Goal: Transaction & Acquisition: Purchase product/service

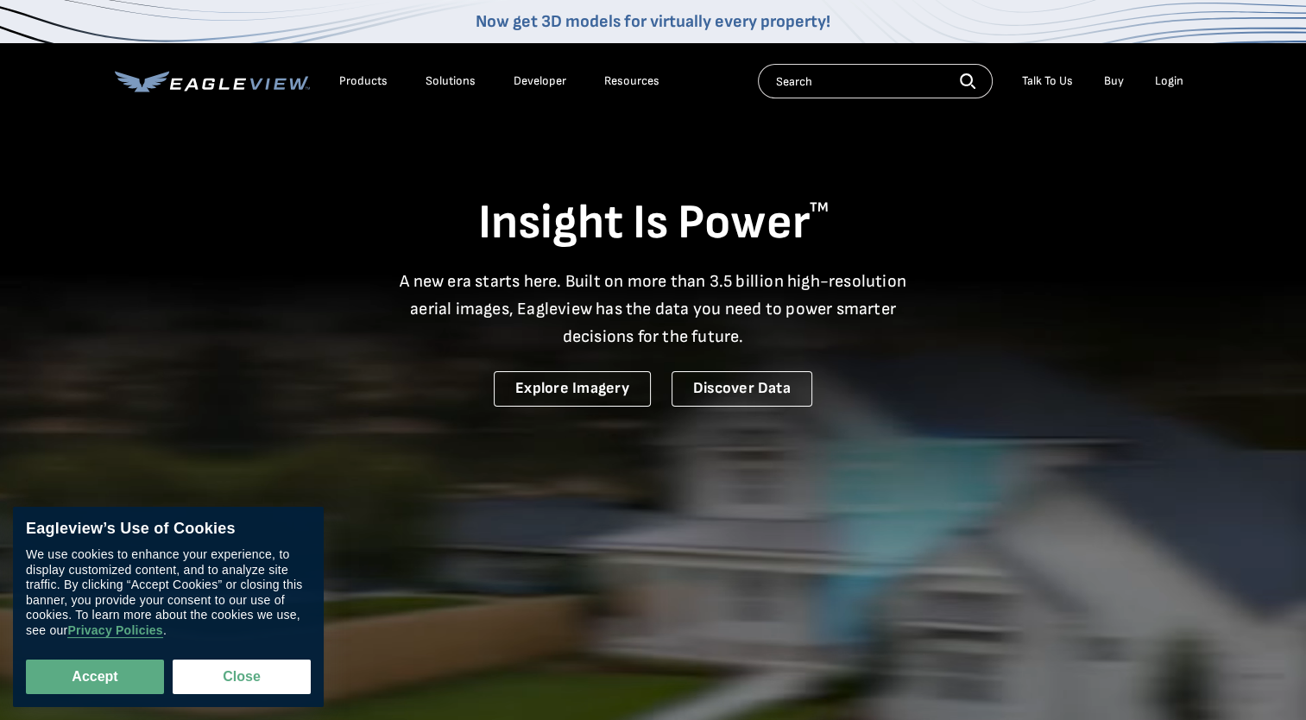
click at [1170, 86] on div "Login" at bounding box center [1169, 81] width 28 height 16
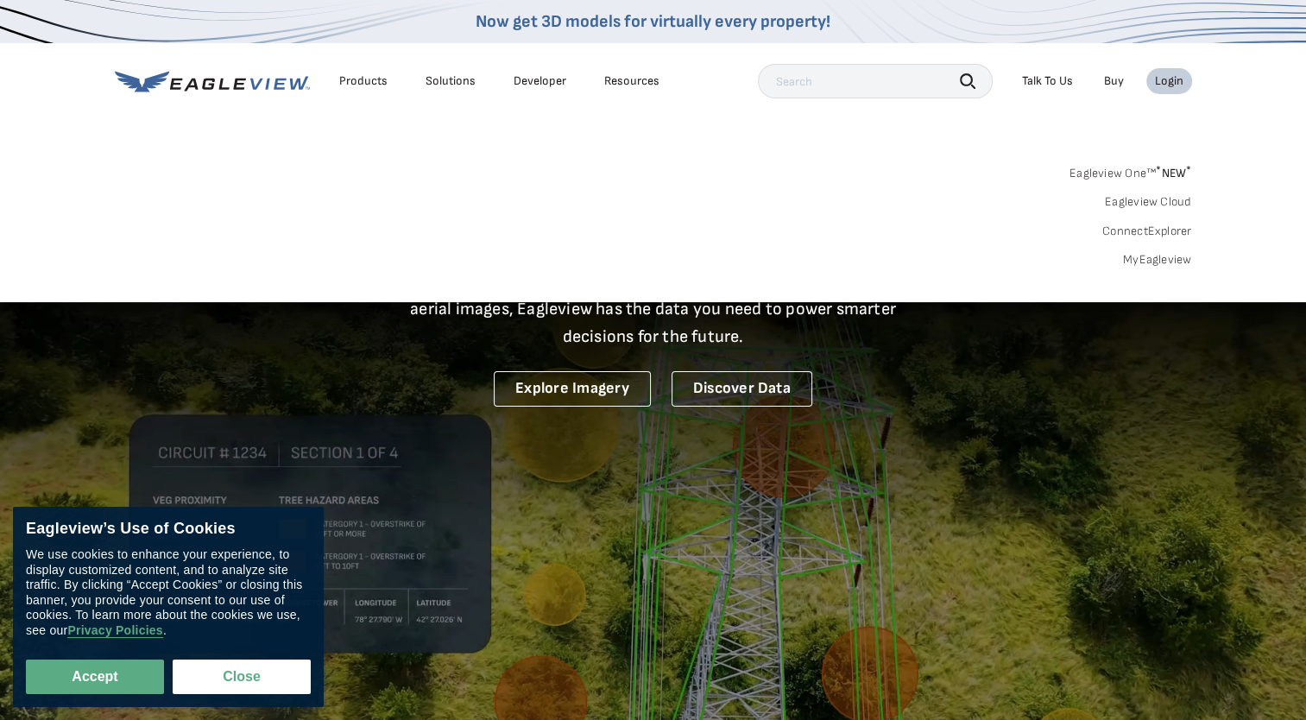
click at [1149, 254] on link "MyEagleview" at bounding box center [1157, 260] width 69 height 16
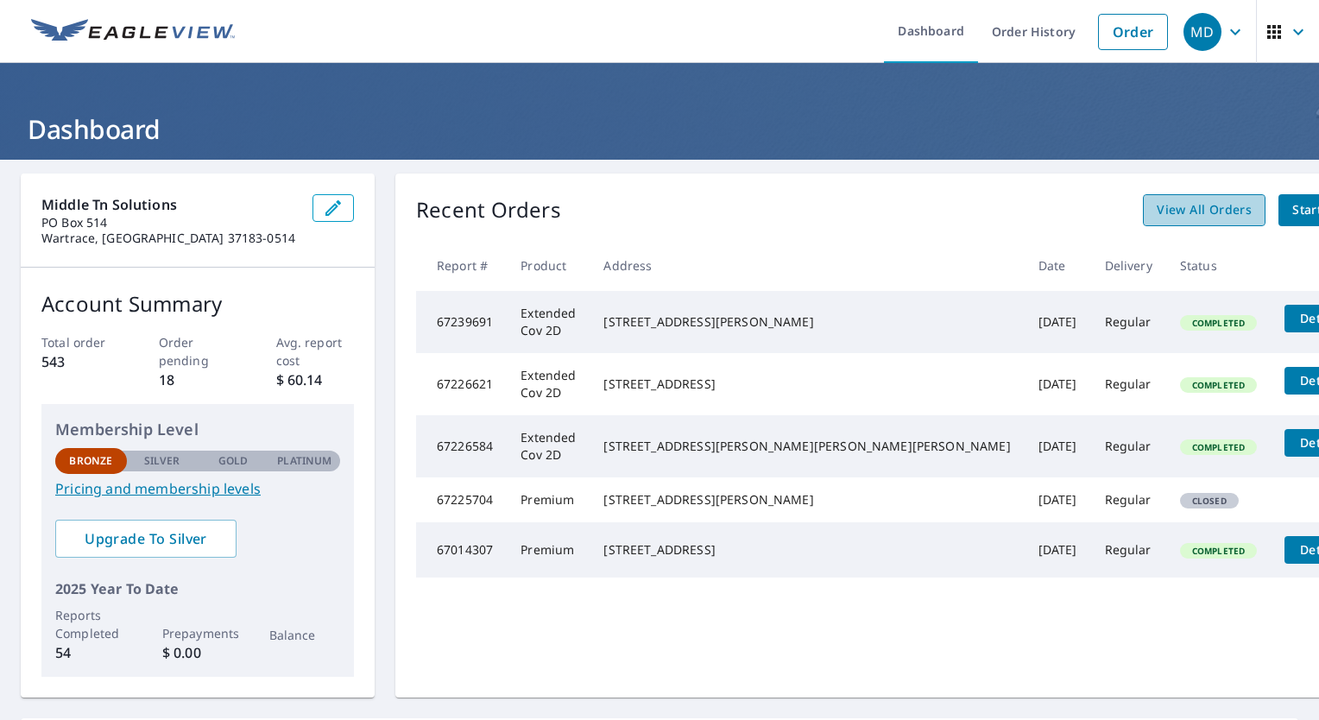
click at [1156, 211] on span "View All Orders" at bounding box center [1203, 210] width 95 height 22
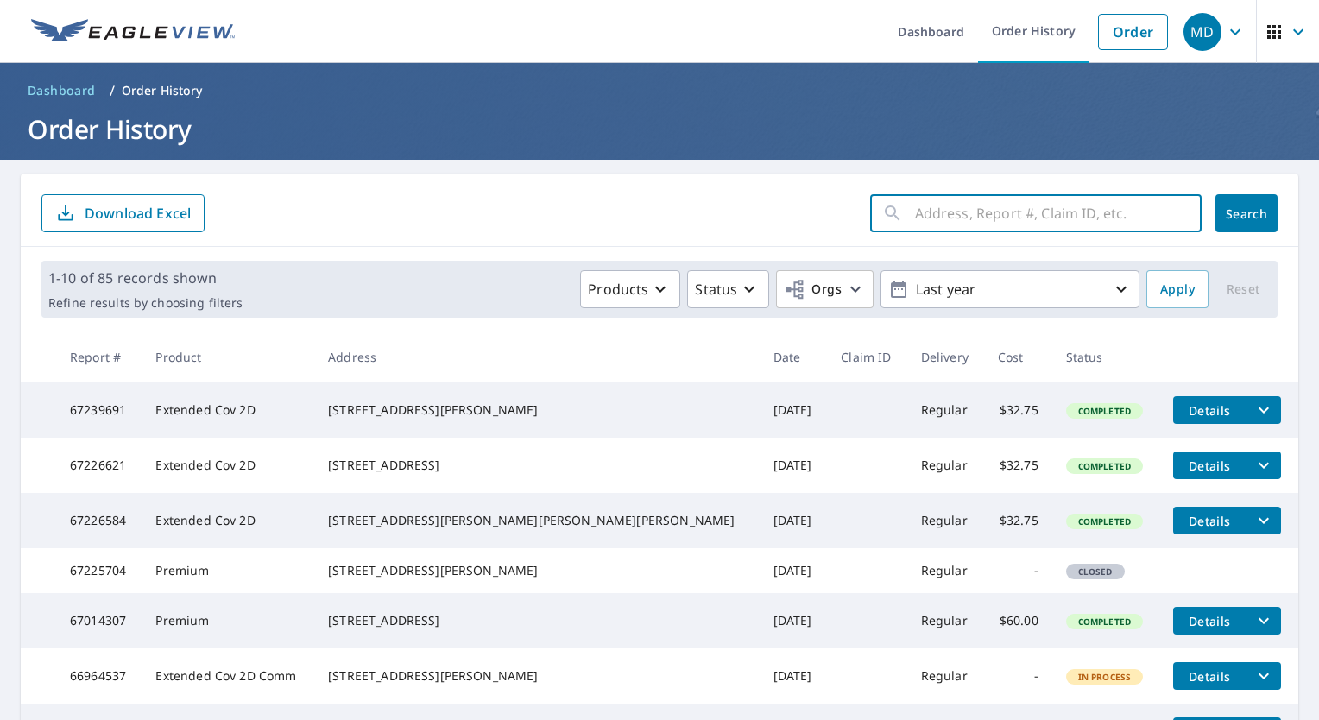
click at [916, 218] on input "text" at bounding box center [1058, 213] width 287 height 48
type input "206 VINEWOOD DR"
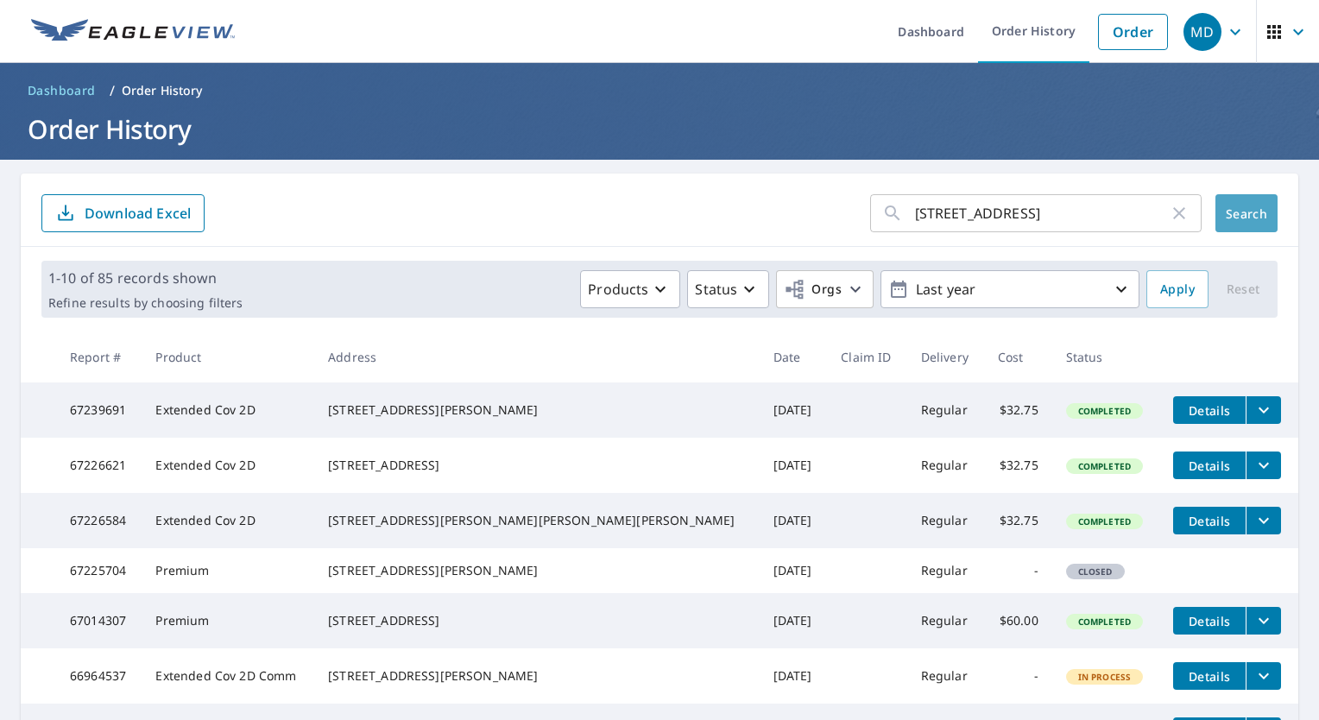
click at [1225, 202] on button "Search" at bounding box center [1246, 213] width 62 height 38
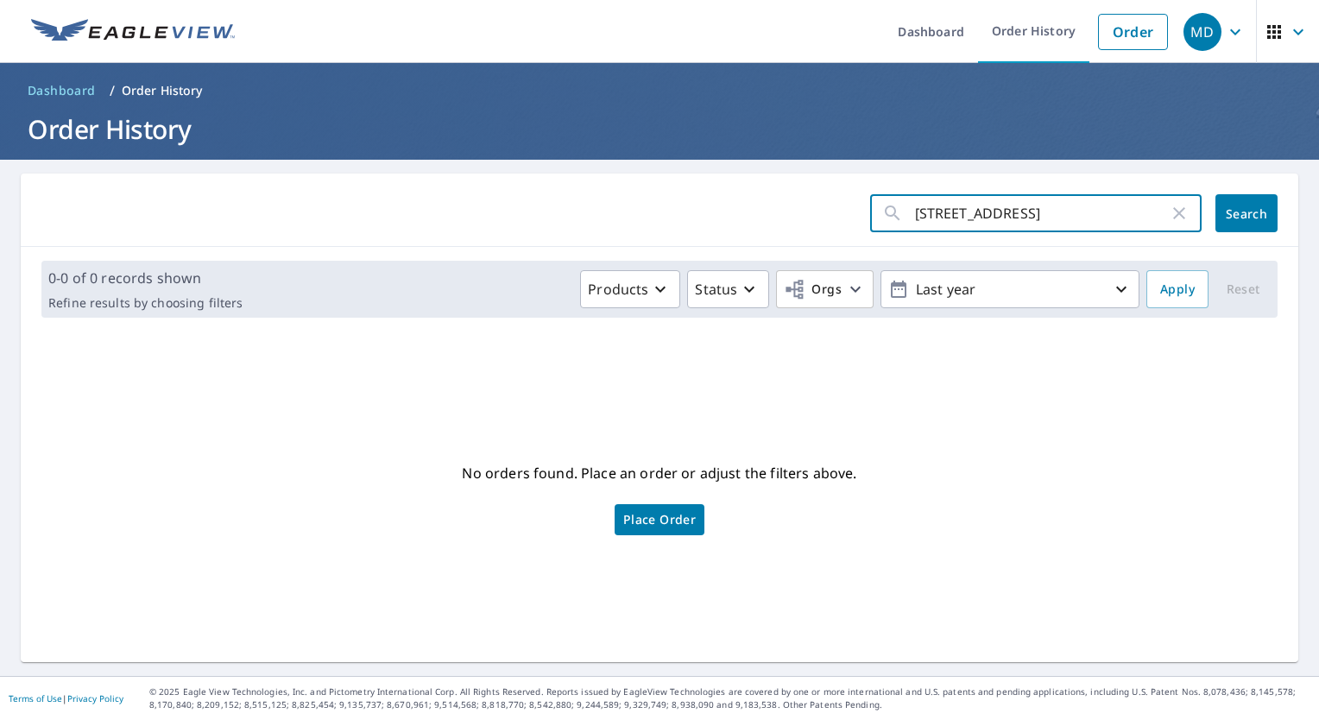
click at [930, 212] on input "206 VINEWOOD DR" at bounding box center [1042, 213] width 254 height 48
type input "204 VINEWOOD DR"
click button "Search" at bounding box center [1246, 213] width 62 height 38
click at [1169, 214] on icon "button" at bounding box center [1179, 213] width 21 height 21
click at [1024, 212] on input "text" at bounding box center [1058, 213] width 287 height 48
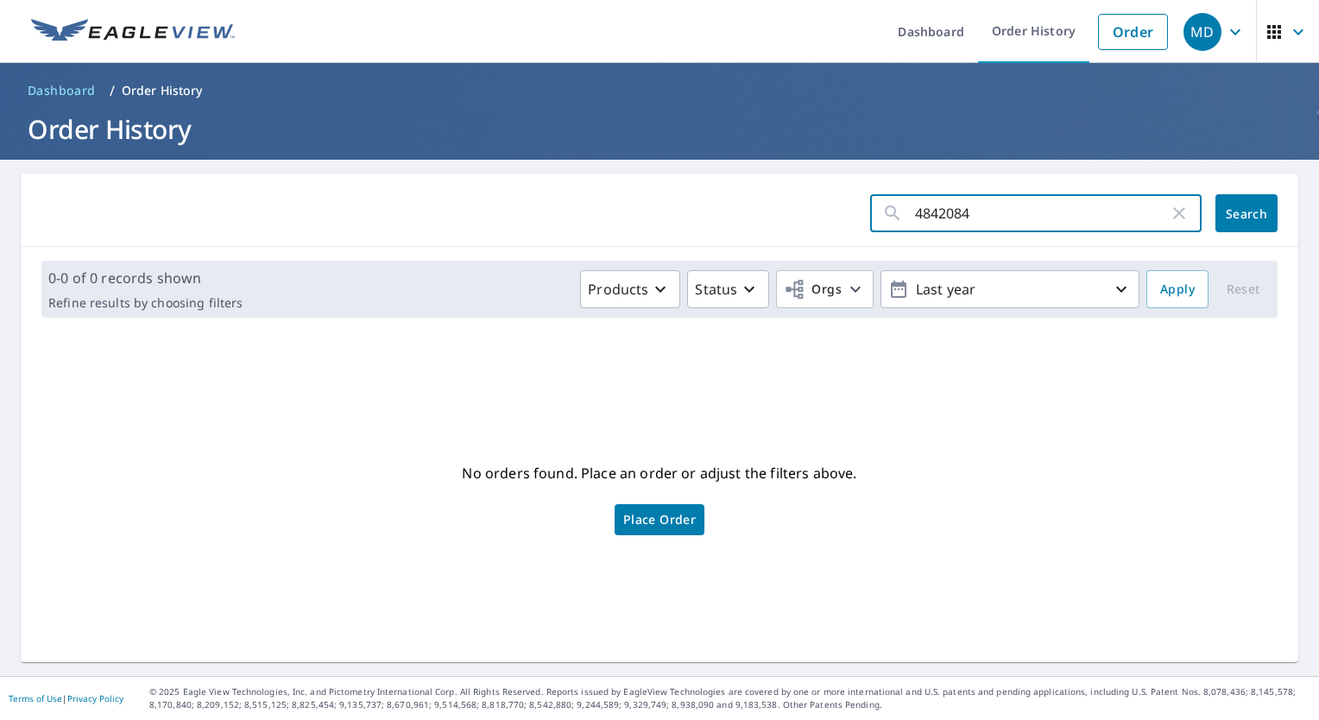
type input "48420840"
click button "Search" at bounding box center [1246, 213] width 62 height 38
click at [1215, 217] on button "Search" at bounding box center [1246, 213] width 62 height 38
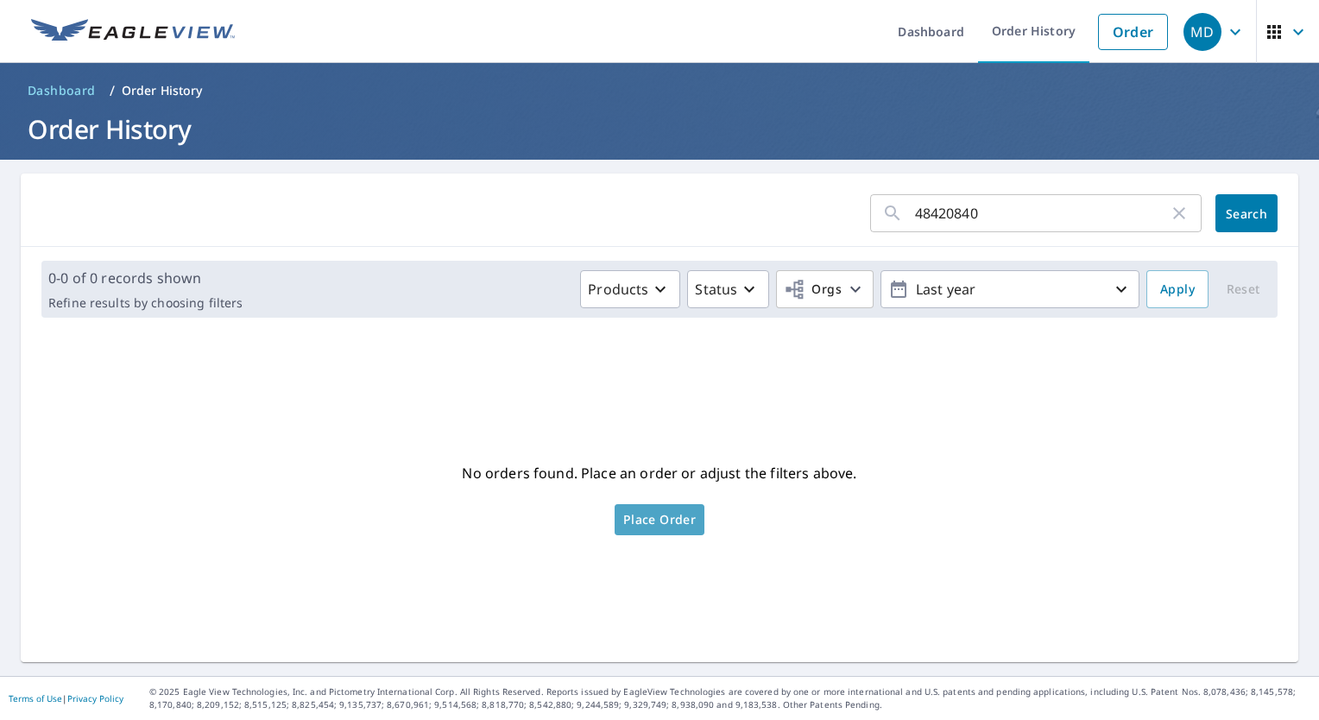
click at [657, 524] on span "Place Order" at bounding box center [659, 519] width 72 height 9
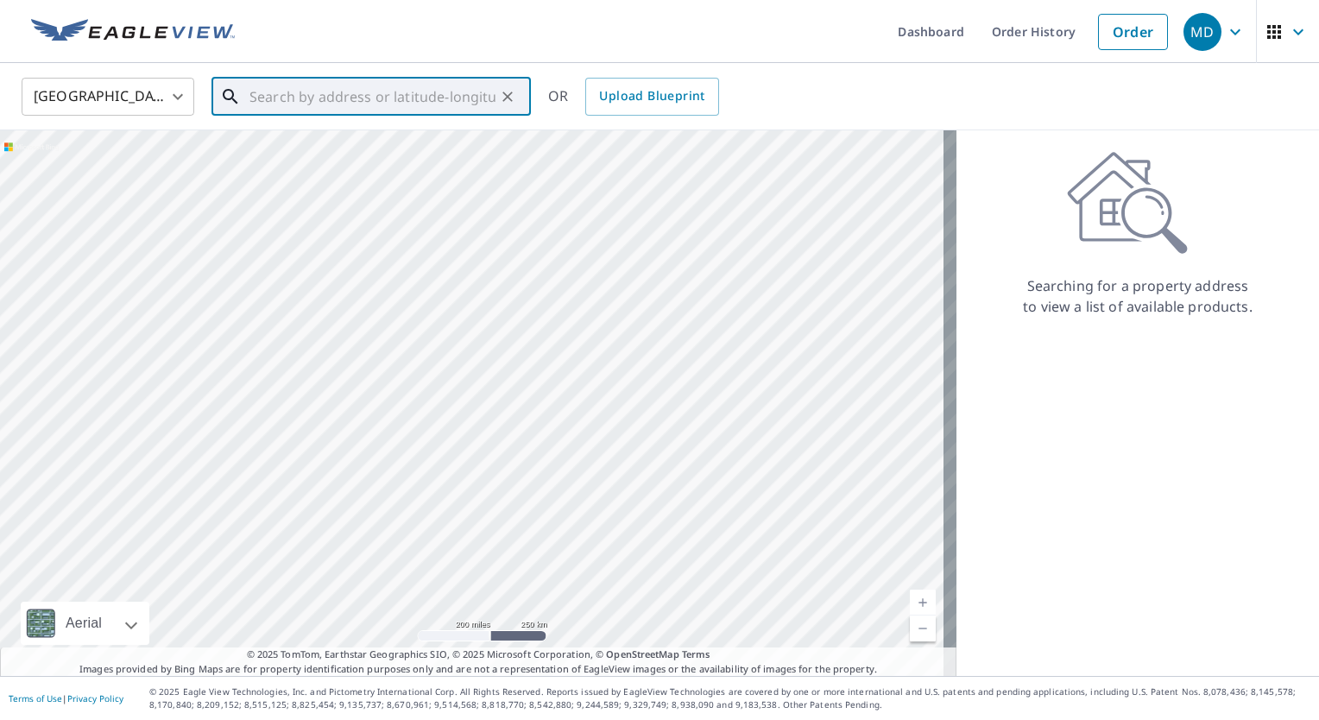
click at [339, 98] on input "text" at bounding box center [372, 96] width 246 height 48
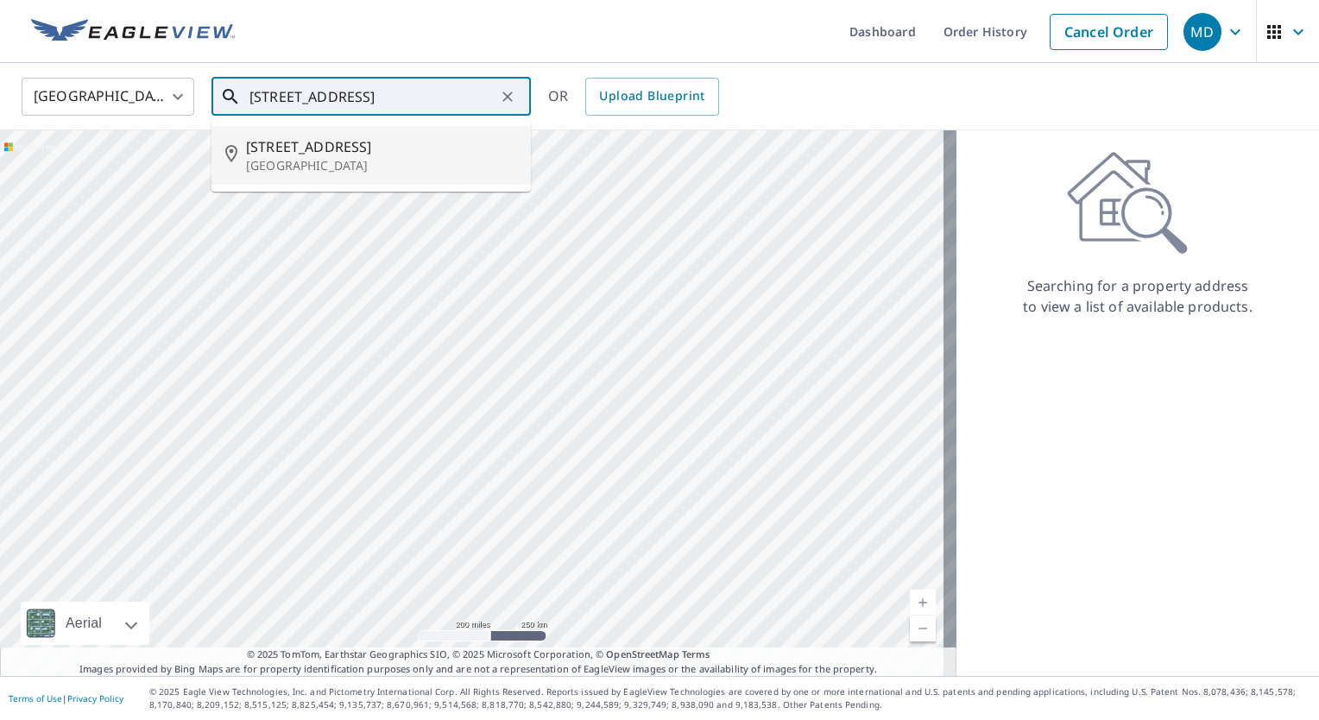
click at [273, 159] on p "McMinnville, TN 37110" at bounding box center [381, 165] width 271 height 17
type input "206 Vinewood Rd McMinnville, TN 37110"
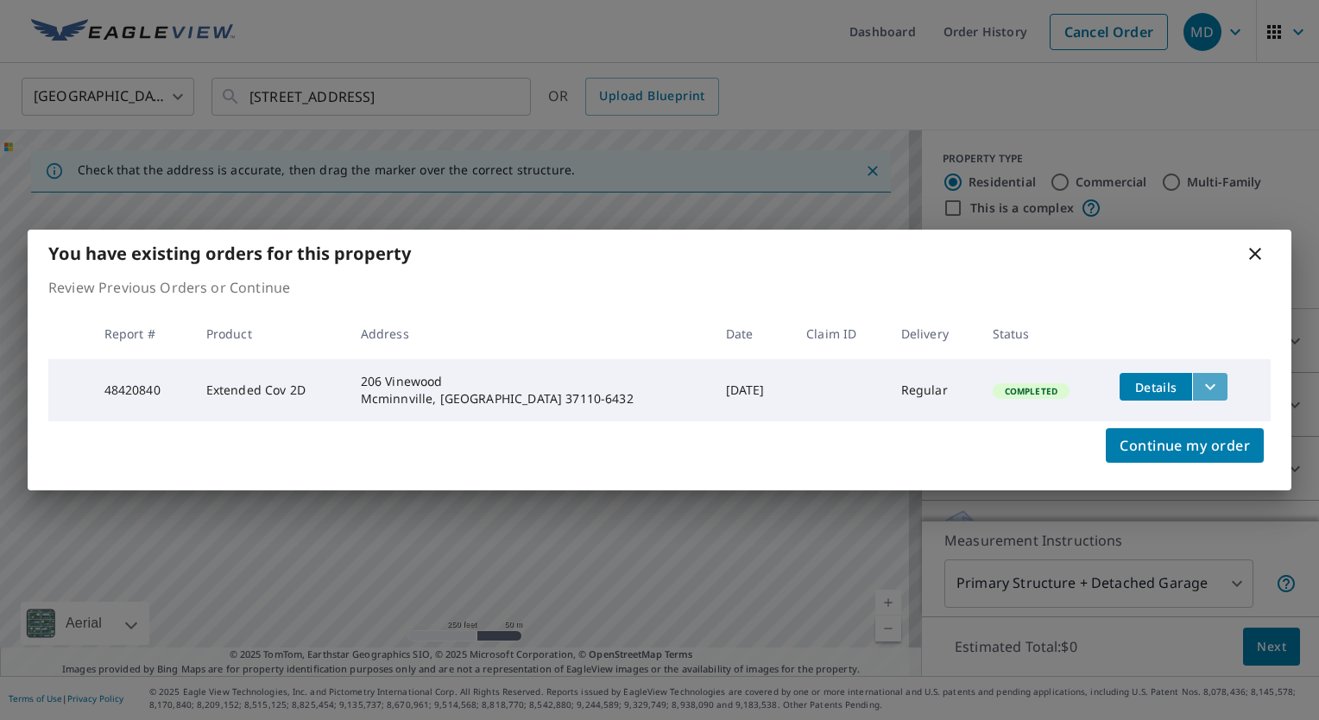
click at [1200, 384] on icon "filesDropdownBtn-48420840" at bounding box center [1210, 386] width 21 height 21
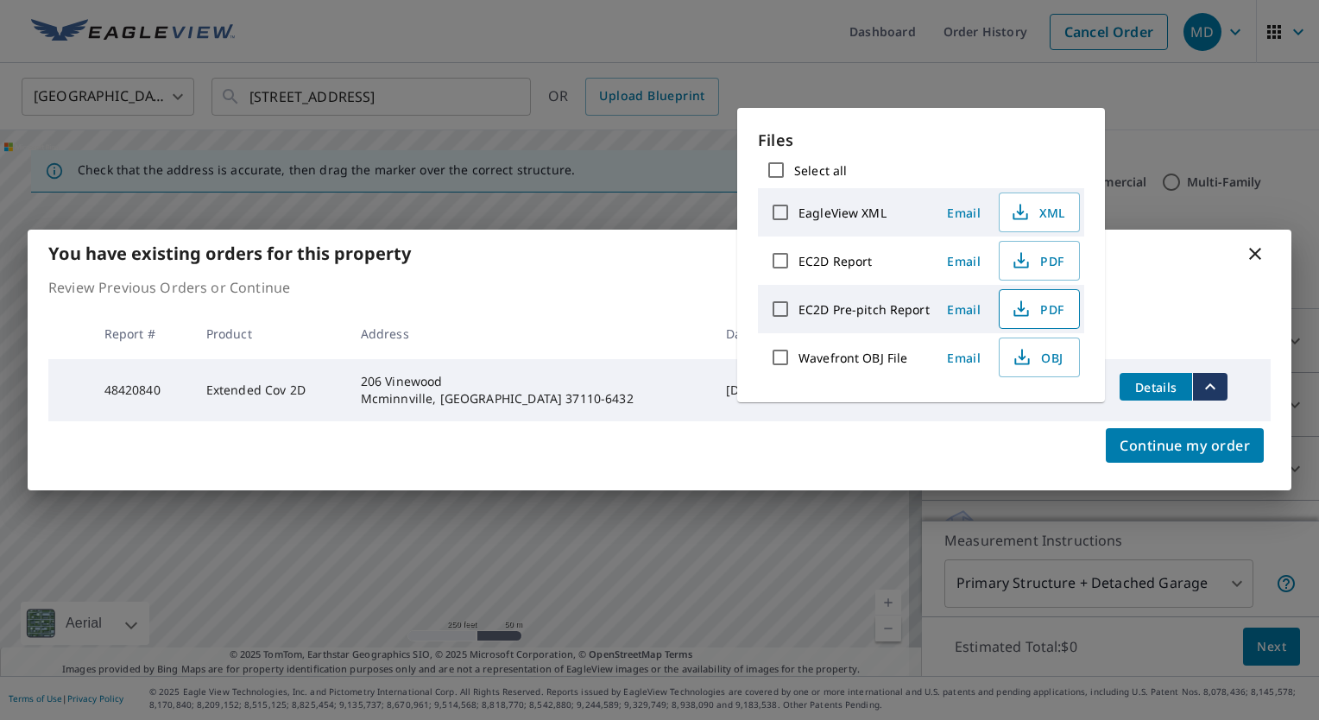
click at [1041, 308] on span "PDF" at bounding box center [1037, 309] width 55 height 21
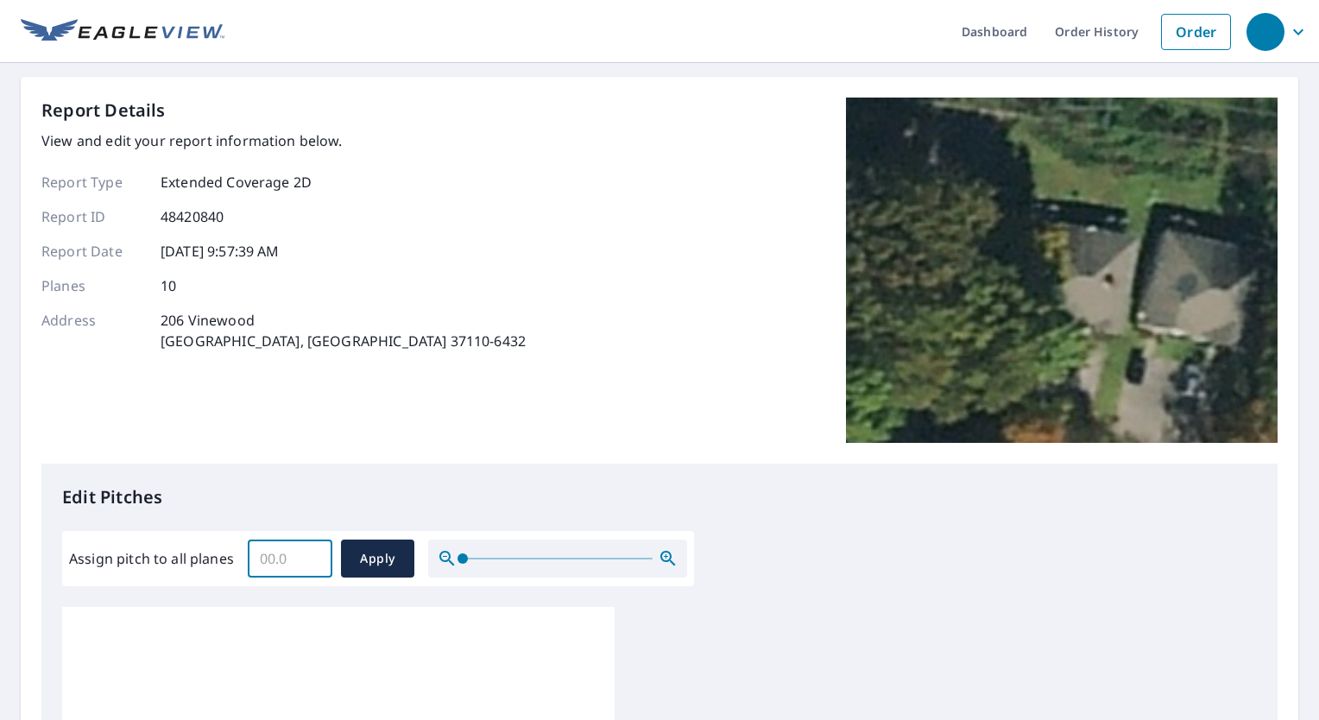
click at [283, 570] on input "Assign pitch to all planes" at bounding box center [290, 558] width 85 height 48
type input "6"
click at [372, 548] on span "Apply" at bounding box center [378, 559] width 46 height 22
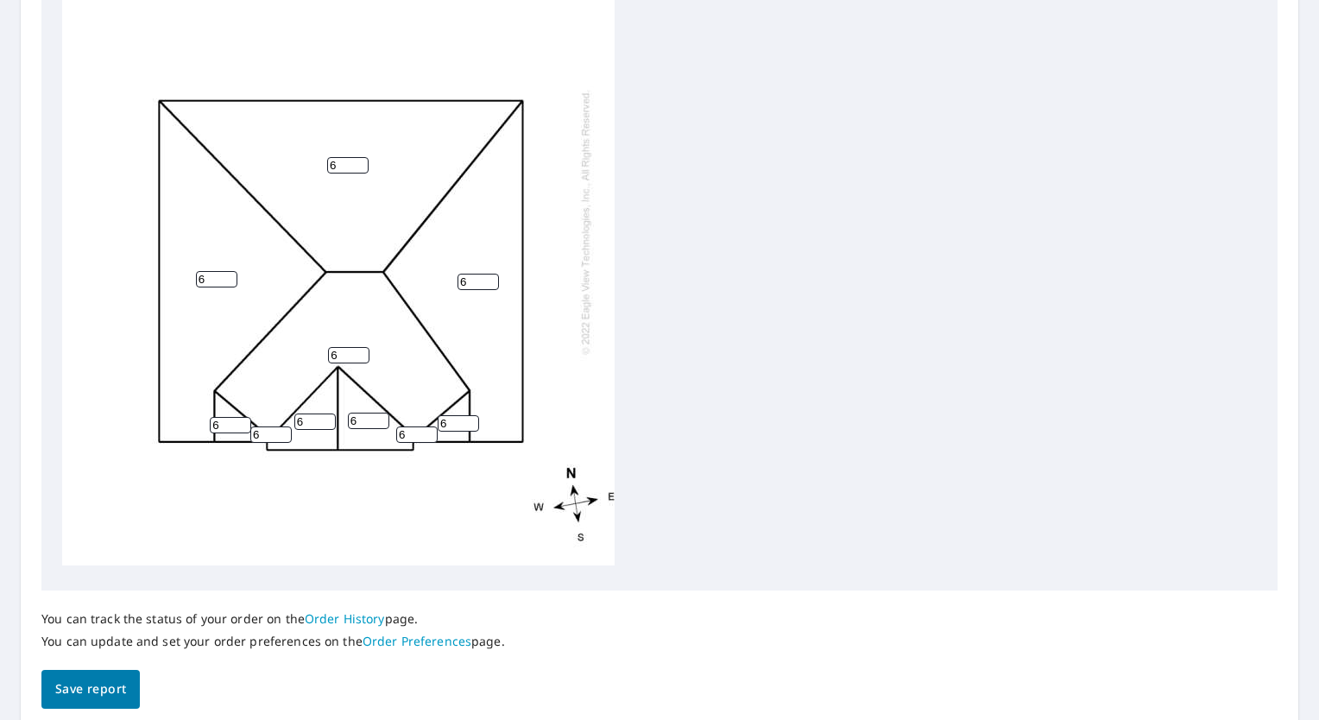
scroll to position [658, 0]
click at [104, 671] on button "Save report" at bounding box center [90, 686] width 98 height 39
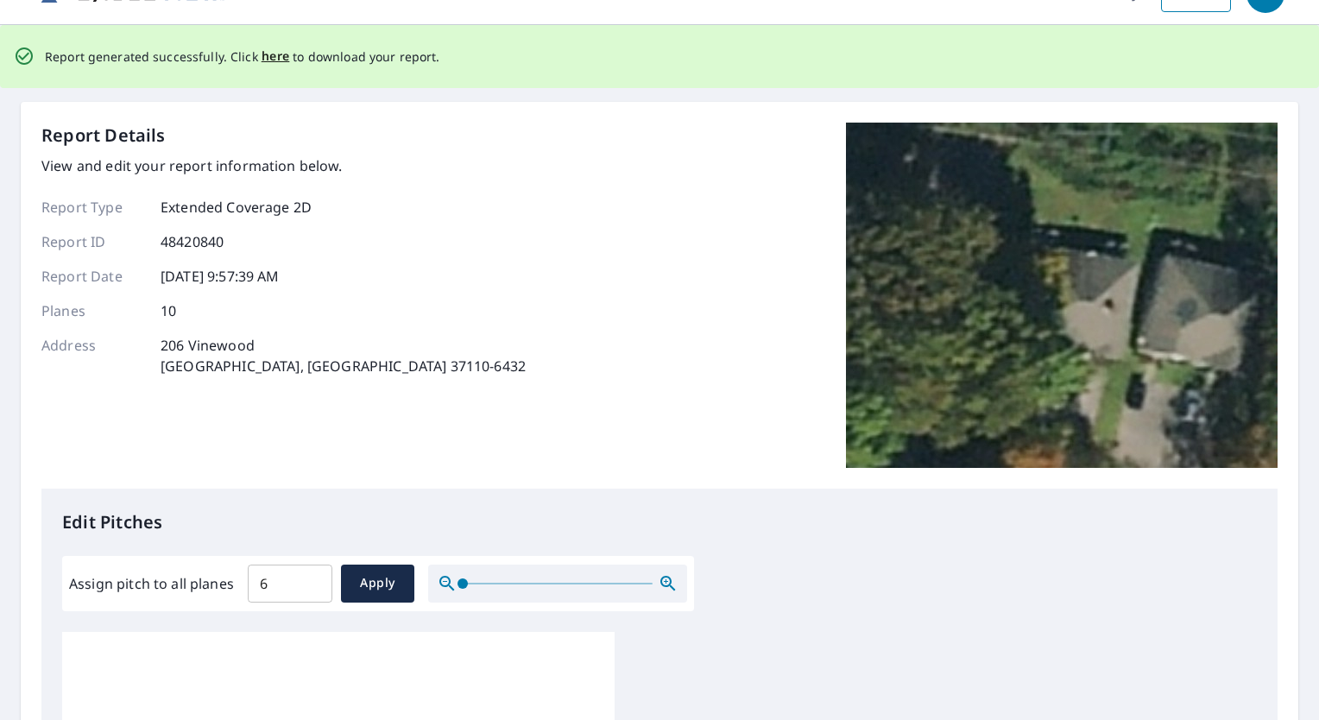
scroll to position [0, 0]
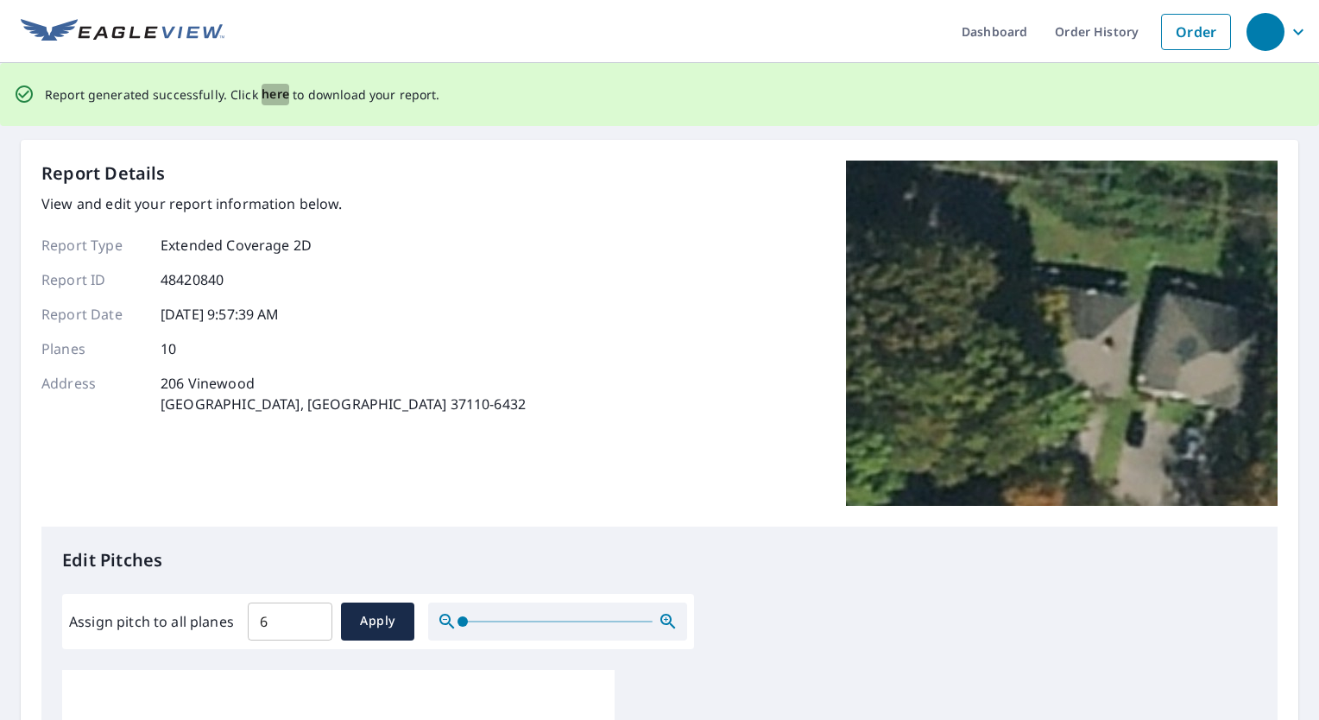
click at [265, 98] on span "here" at bounding box center [275, 95] width 28 height 22
click at [264, 92] on span "here" at bounding box center [275, 95] width 28 height 22
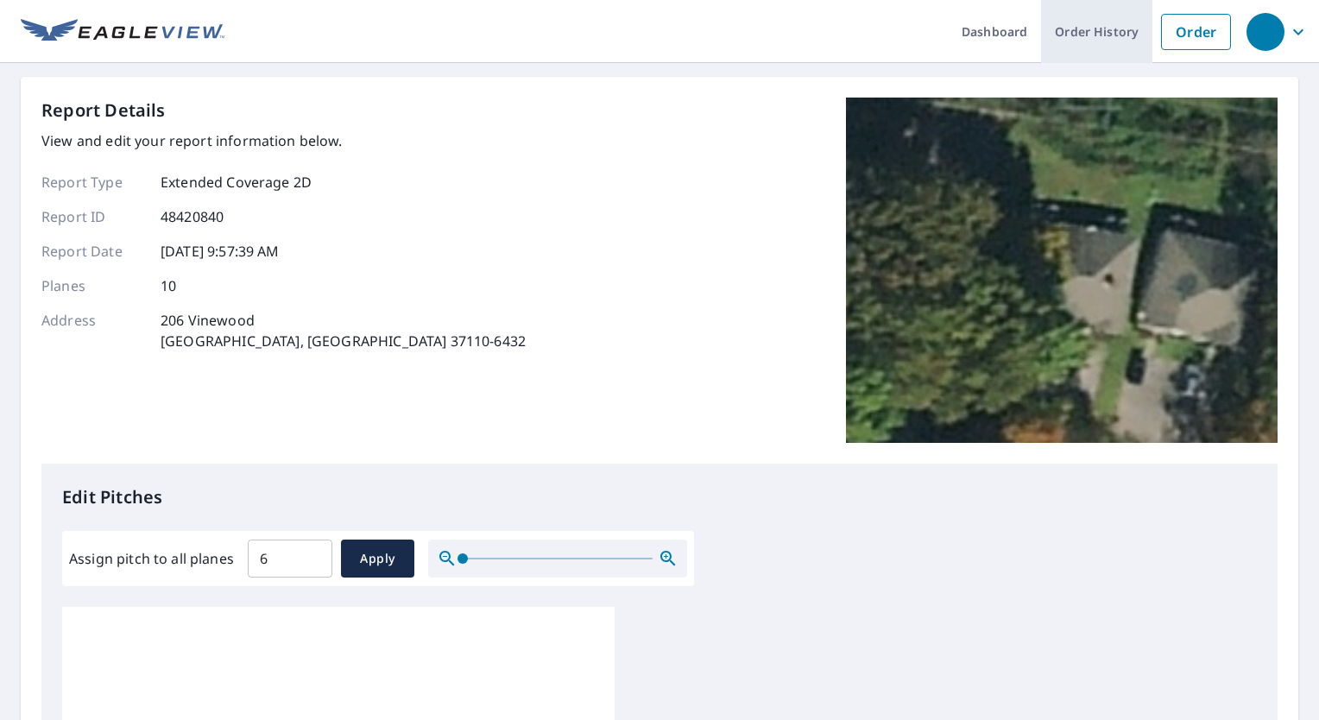
click at [1080, 22] on link "Order History" at bounding box center [1096, 31] width 111 height 63
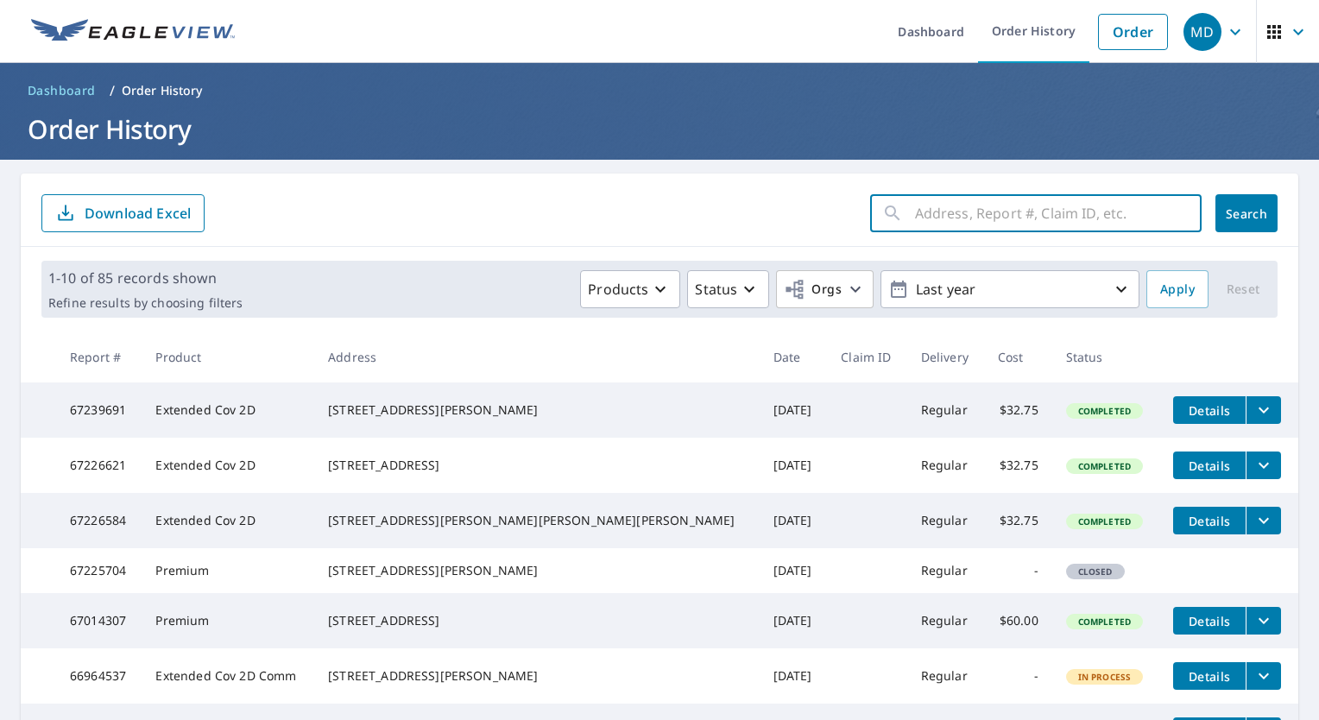
click at [915, 233] on input "text" at bounding box center [1058, 213] width 287 height 48
type input "[STREET_ADDRESS]"
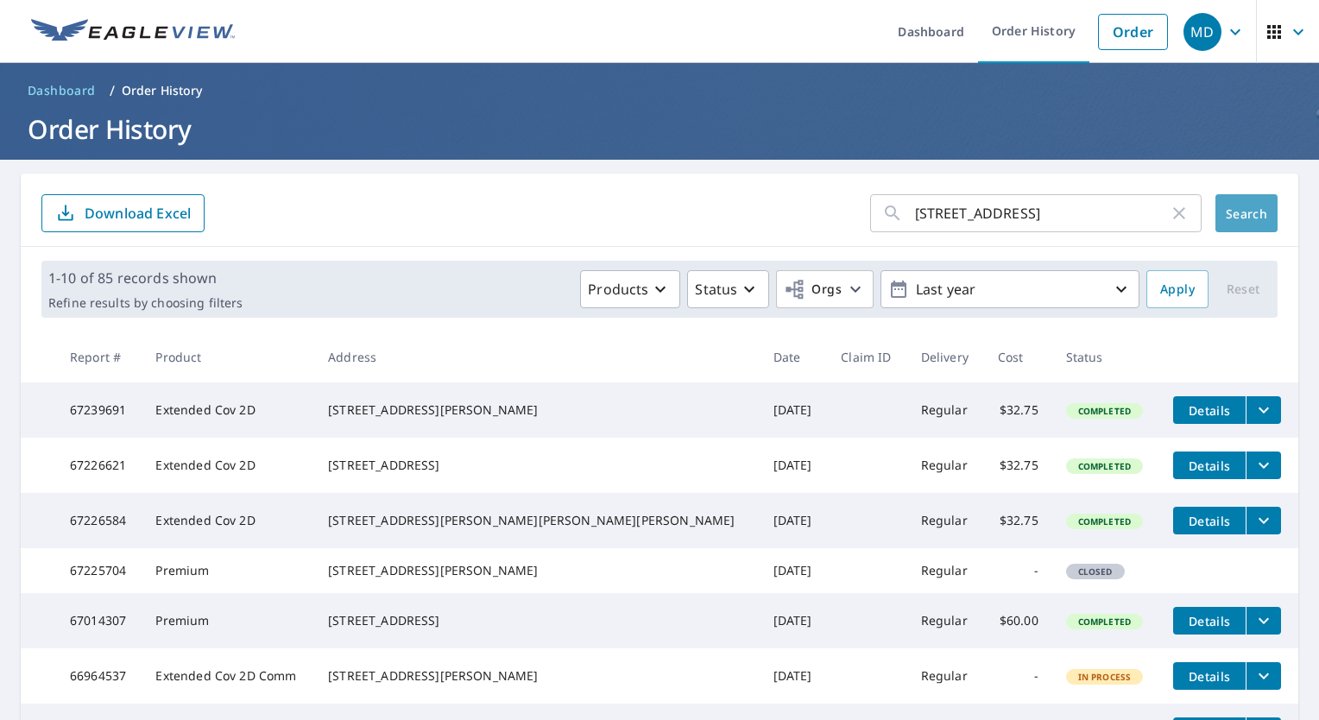
click at [1229, 216] on span "Search" at bounding box center [1246, 213] width 35 height 16
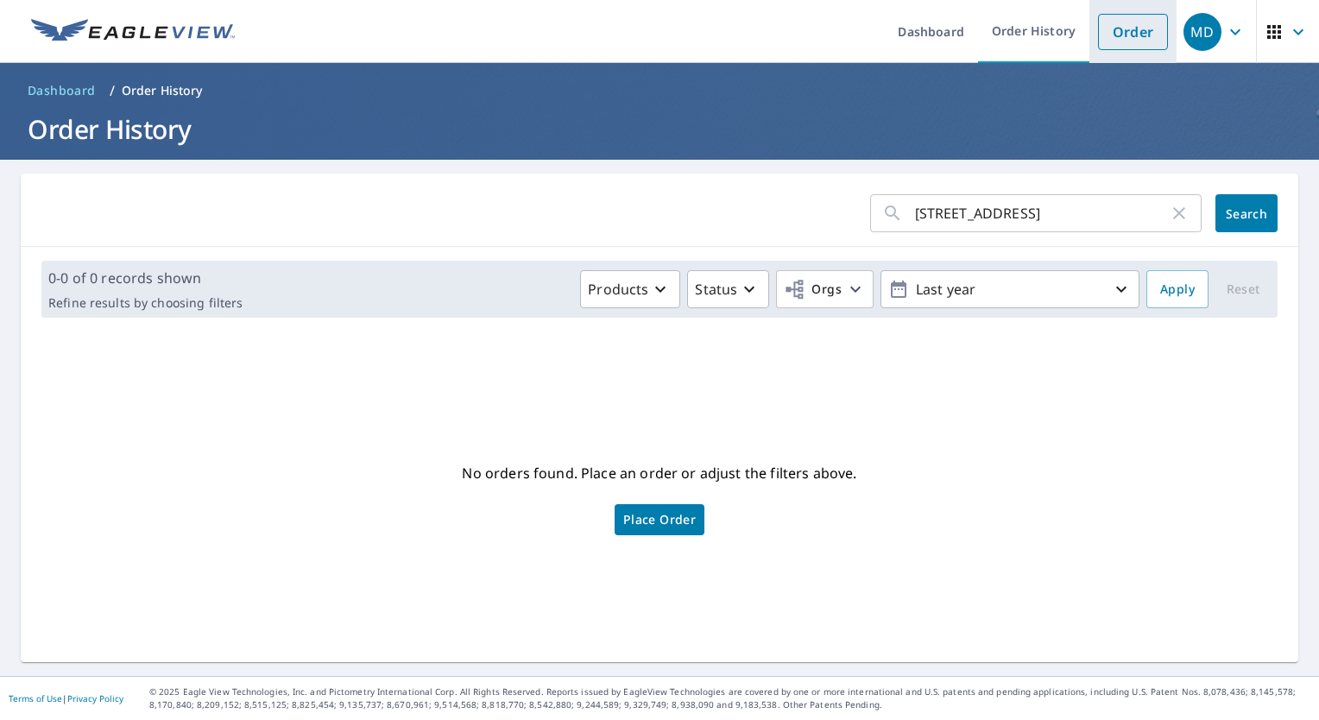
click at [1098, 30] on link "Order" at bounding box center [1133, 32] width 70 height 36
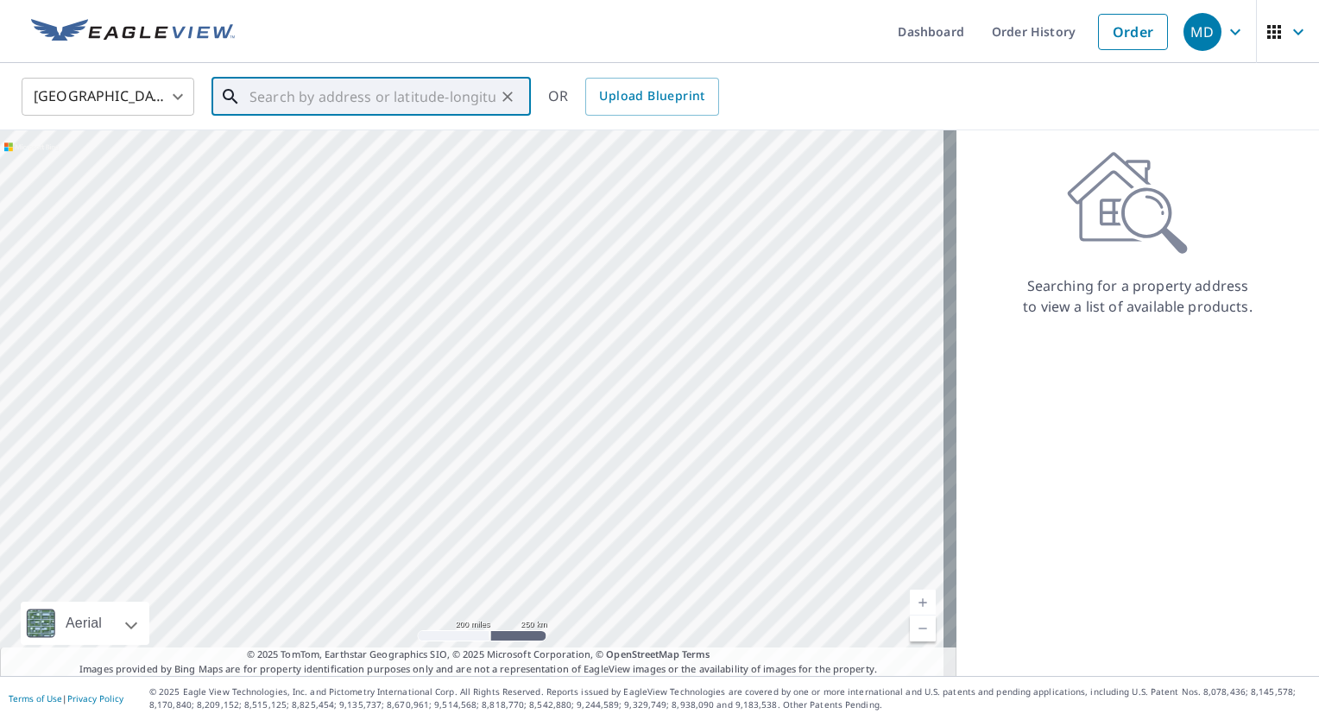
click at [405, 91] on input "text" at bounding box center [372, 96] width 246 height 48
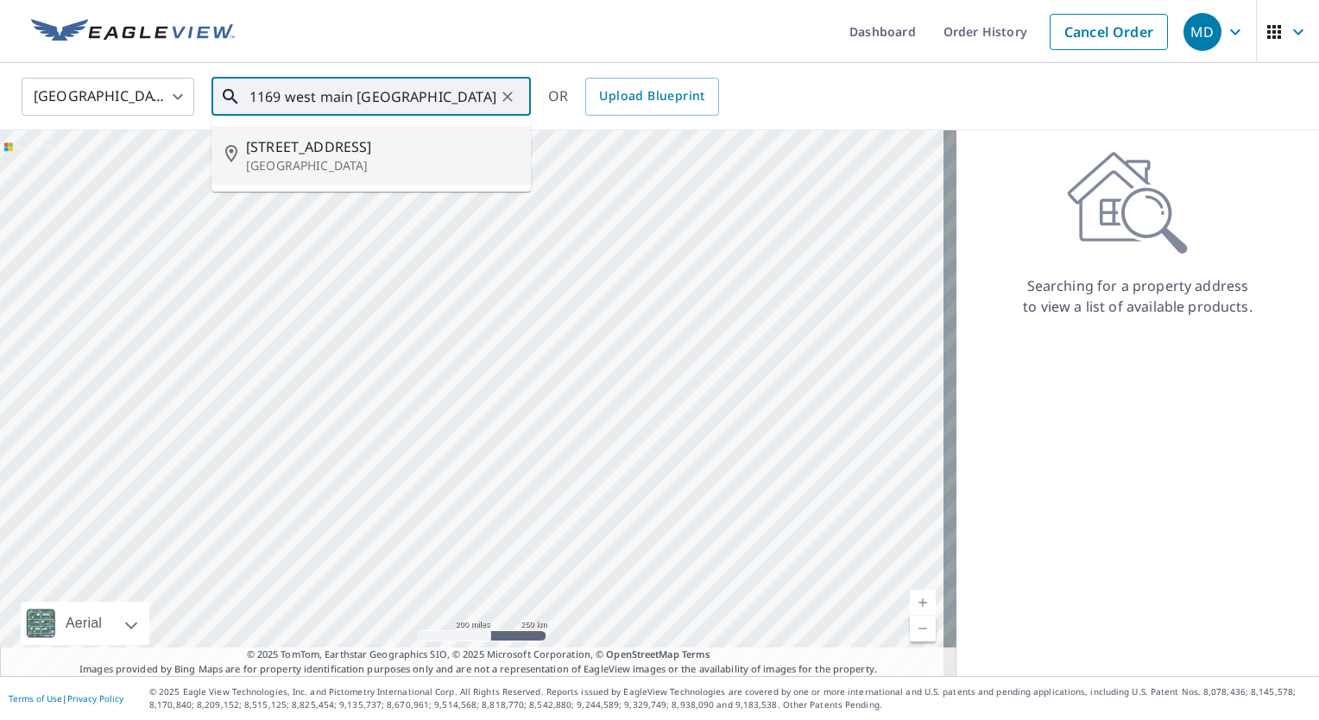
click at [293, 154] on span "[STREET_ADDRESS]" at bounding box center [381, 146] width 271 height 21
type input "[STREET_ADDRESS]"
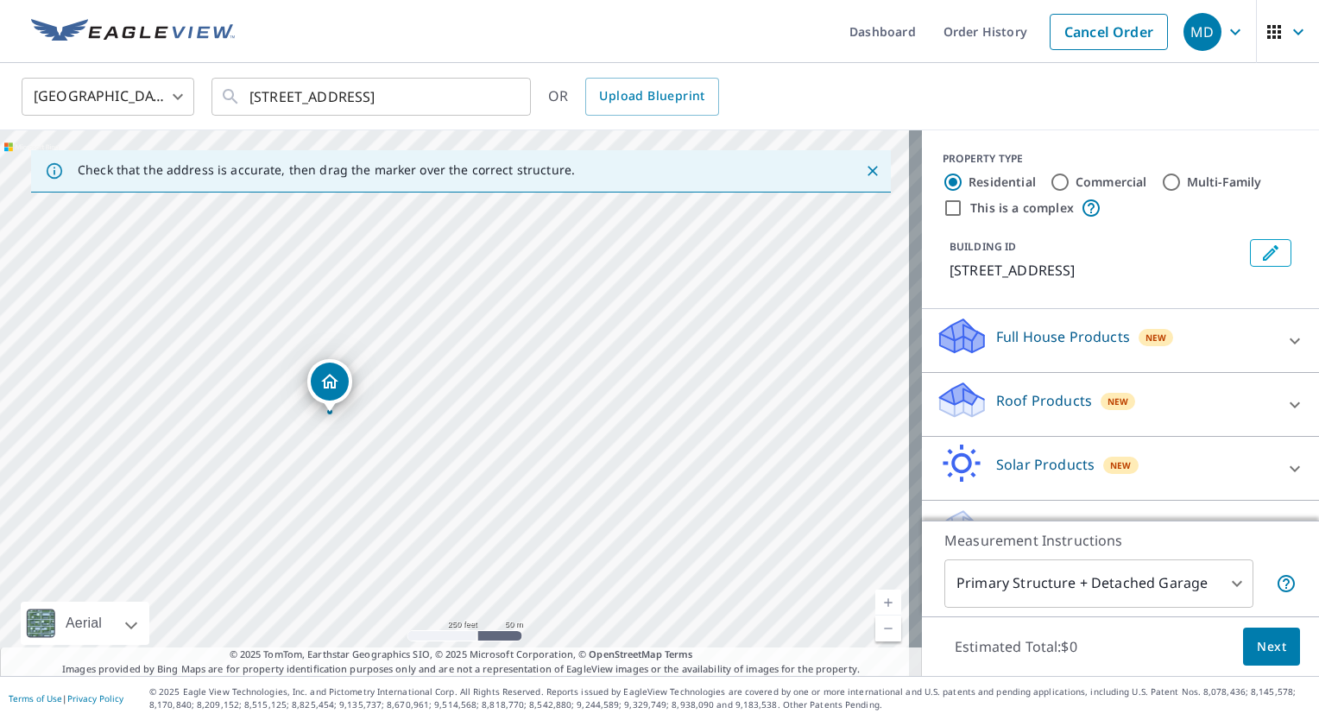
click at [877, 593] on link "Current Level 17, Zoom In" at bounding box center [888, 602] width 26 height 26
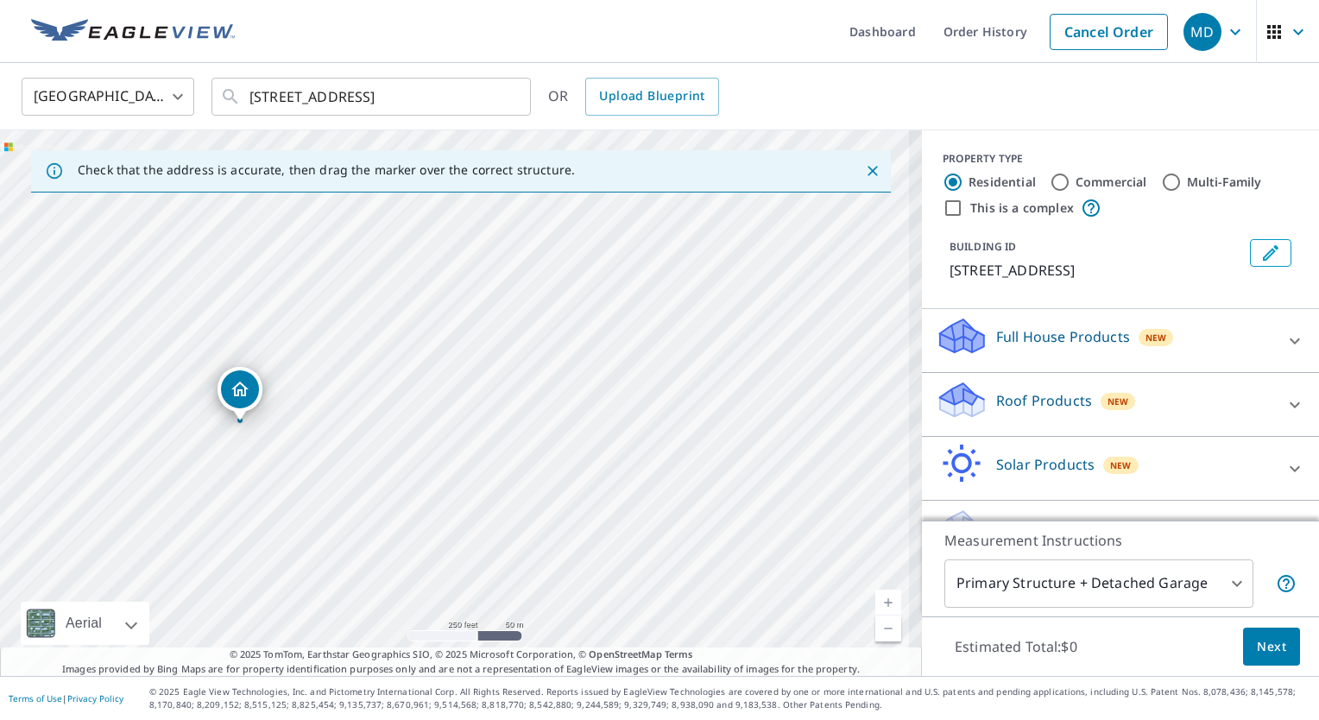
click at [877, 593] on link "Current Level 17.54231816331266, Zoom In" at bounding box center [888, 602] width 26 height 26
click at [877, 593] on link "Current Level 18.100937028727525, Zoom In Disabled" at bounding box center [888, 602] width 26 height 26
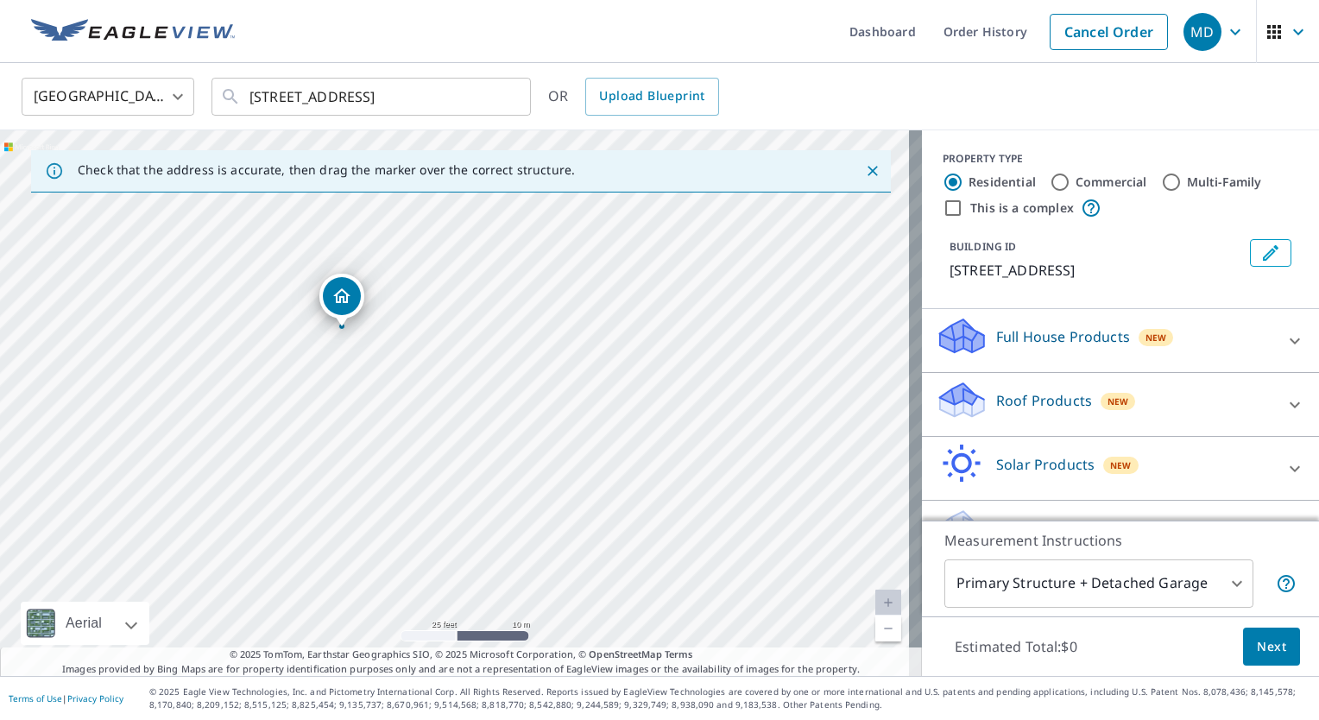
drag, startPoint x: 325, startPoint y: 319, endPoint x: 348, endPoint y: 307, distance: 25.5
click at [952, 405] on icon at bounding box center [962, 394] width 44 height 22
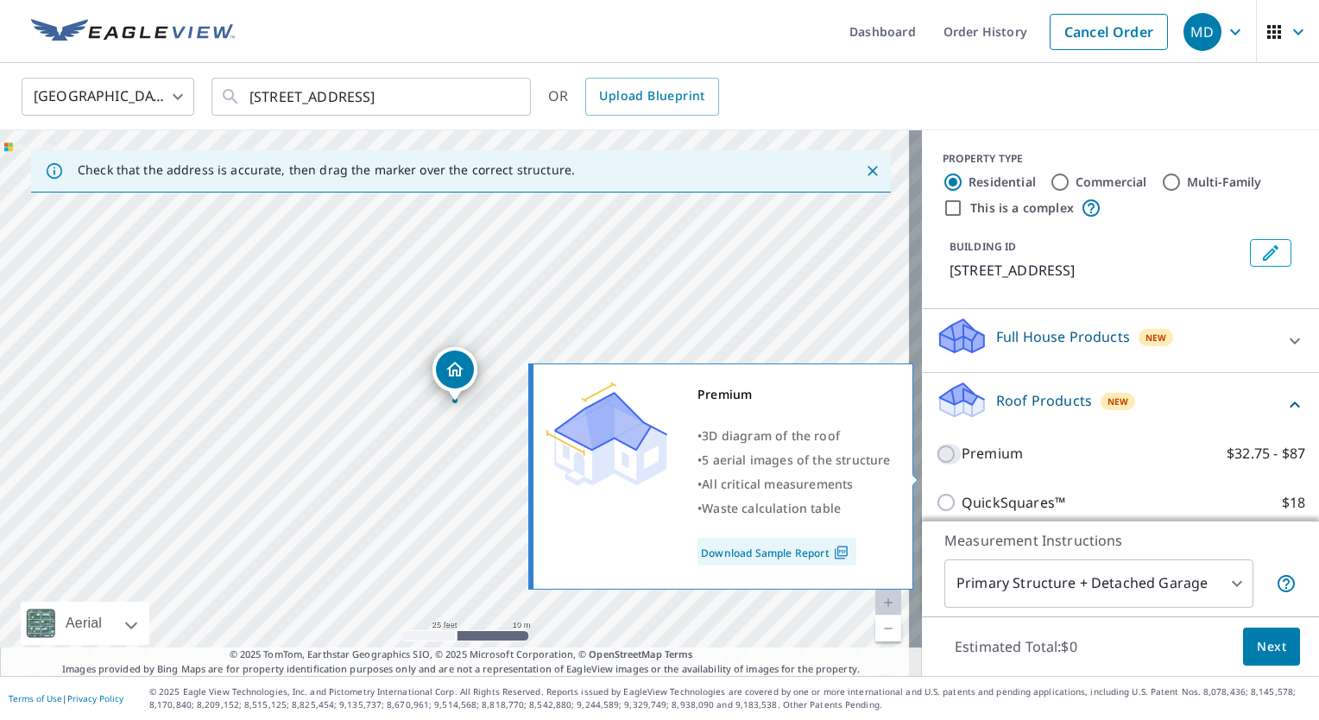
click at [935, 464] on input "Premium $32.75 - $87" at bounding box center [948, 454] width 26 height 21
checkbox input "true"
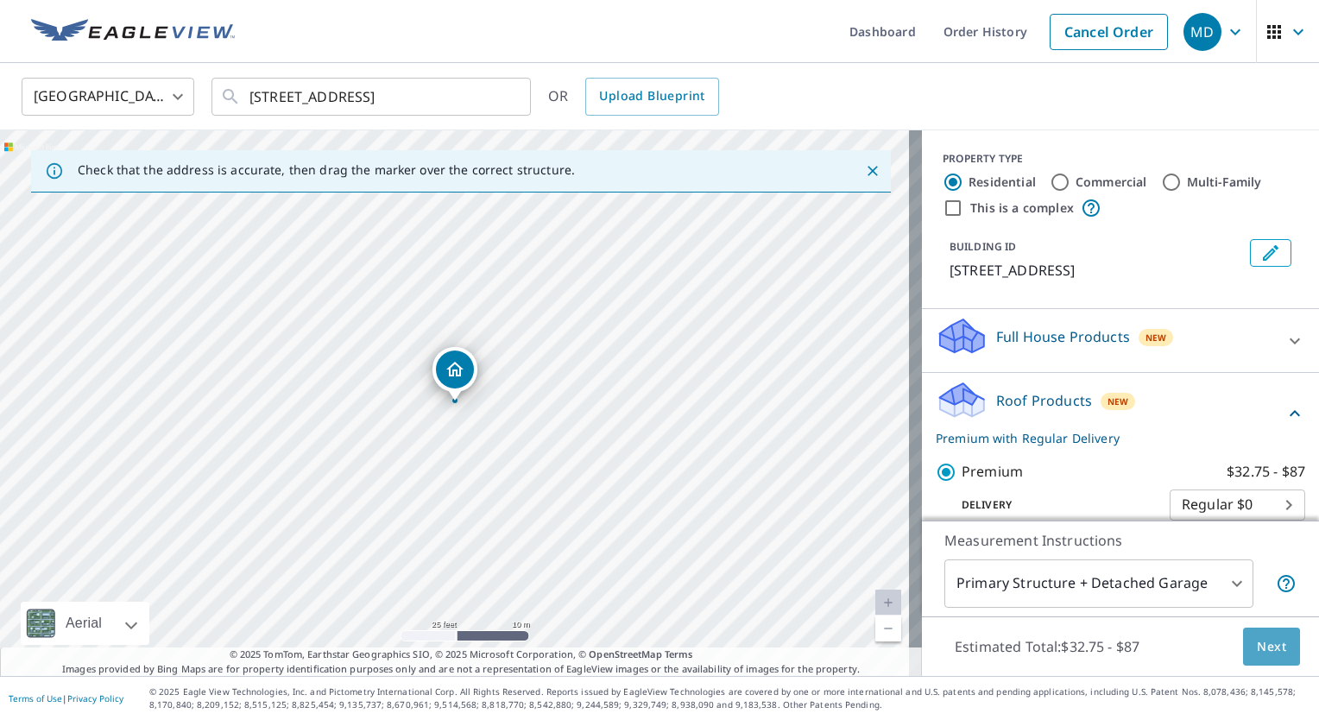
click at [1257, 644] on span "Next" at bounding box center [1271, 647] width 29 height 22
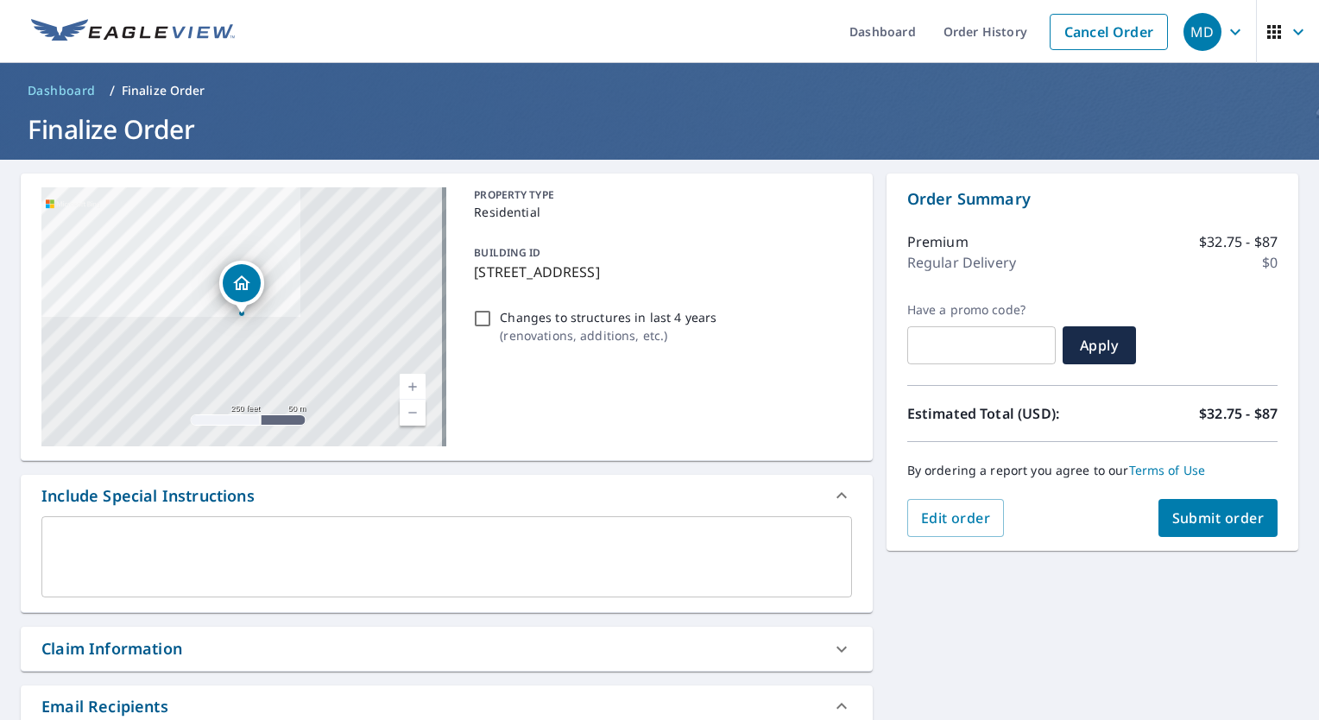
click at [1179, 581] on div "[STREET_ADDRESS] Aerial Road A standard road map Aerial A detailed look from ab…" at bounding box center [659, 601] width 1319 height 883
click at [1212, 513] on span "Submit order" at bounding box center [1218, 517] width 92 height 19
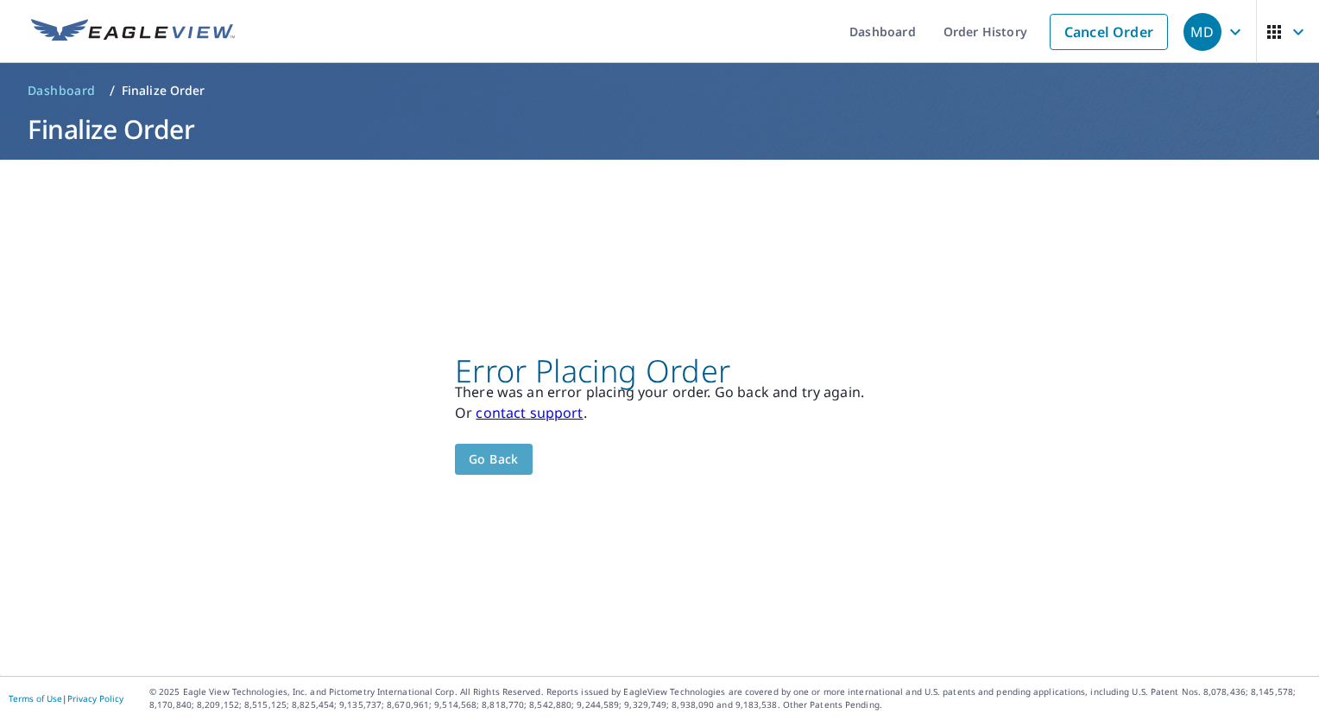
click at [499, 457] on span "Go back" at bounding box center [494, 460] width 50 height 22
